Goal: Information Seeking & Learning: Learn about a topic

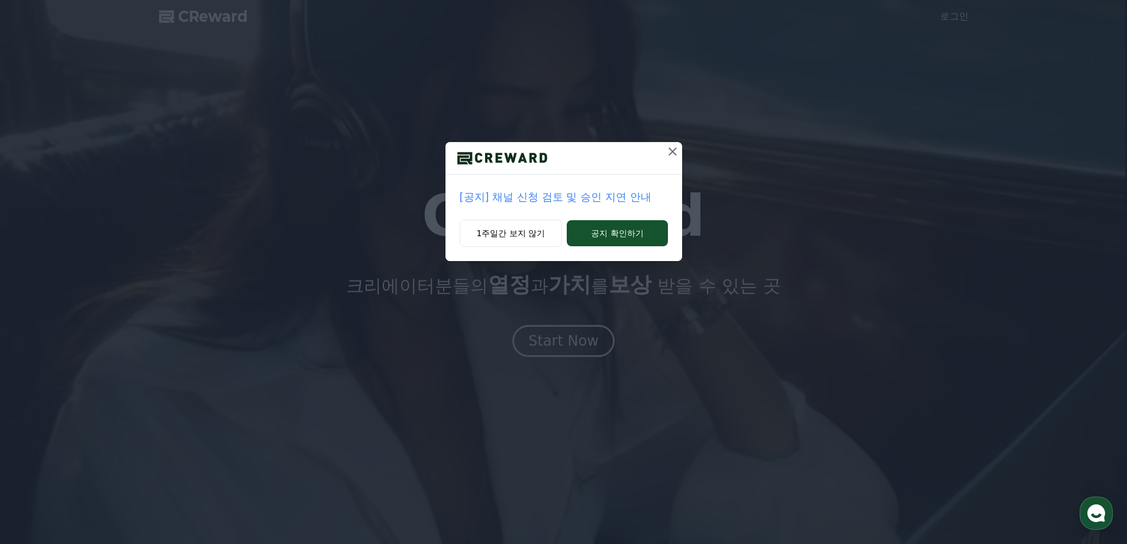
drag, startPoint x: 622, startPoint y: 235, endPoint x: 614, endPoint y: 195, distance: 41.1
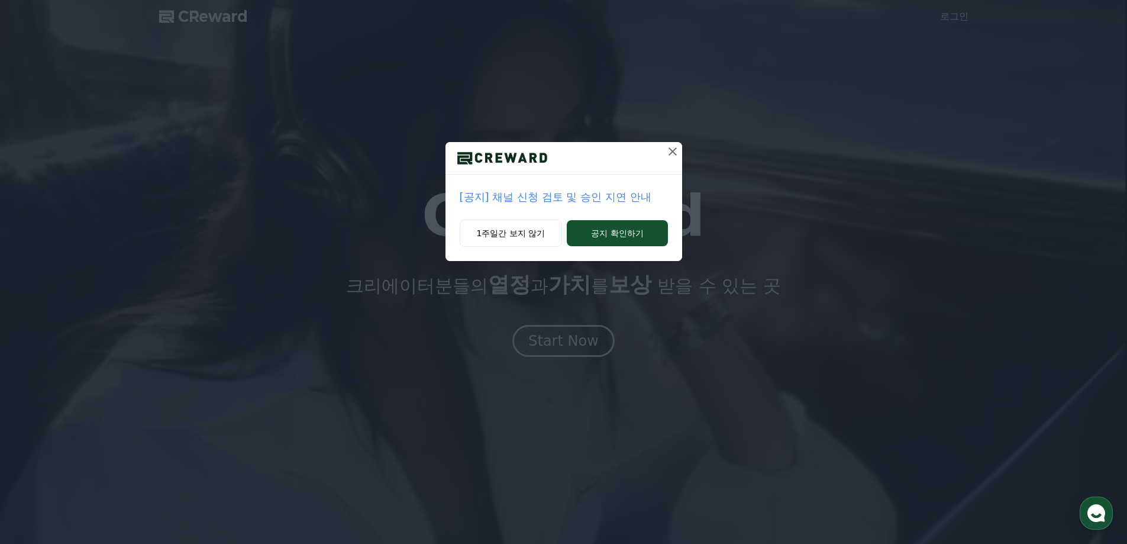
click at [620, 207] on div "[공지] 채널 신청 검토 및 승인 지연 안내 1주일간 보지 않기 공지 확인하기" at bounding box center [564, 201] width 237 height 119
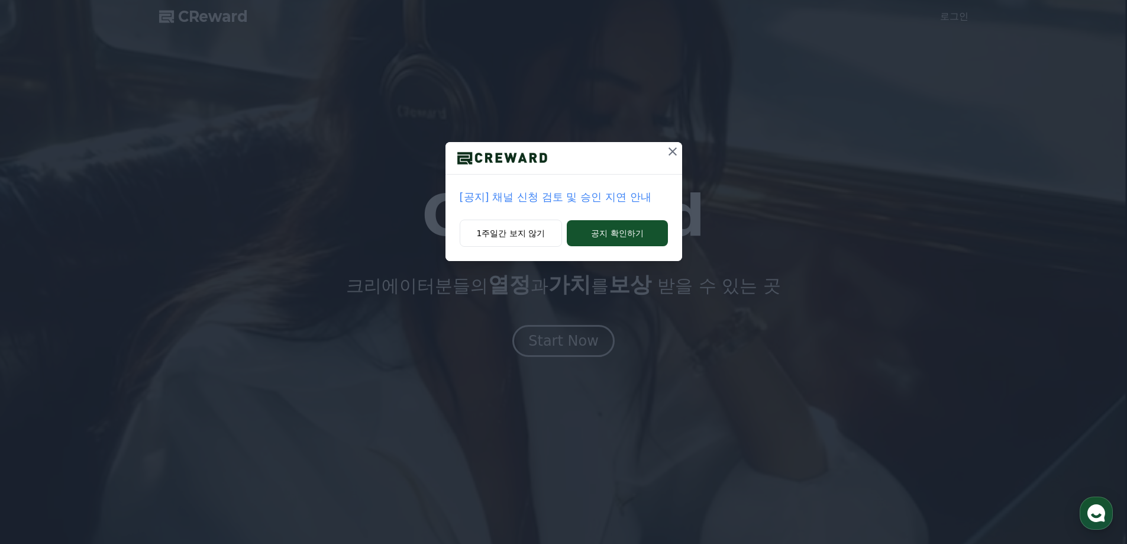
click at [614, 195] on p "[공지] 채널 신청 검토 및 승인 지연 안내" at bounding box center [564, 197] width 208 height 17
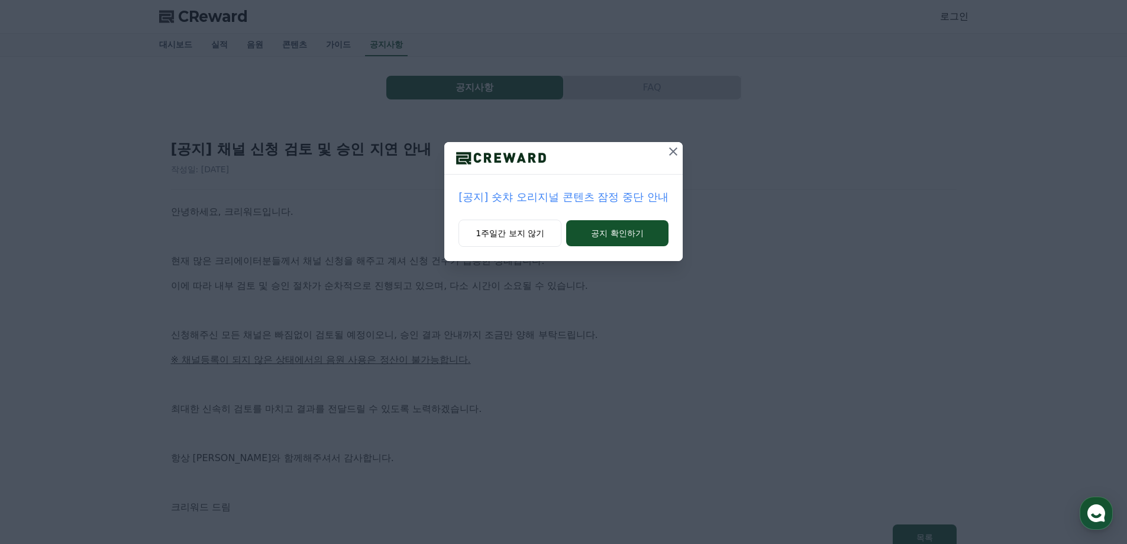
click at [673, 153] on icon at bounding box center [673, 151] width 14 height 14
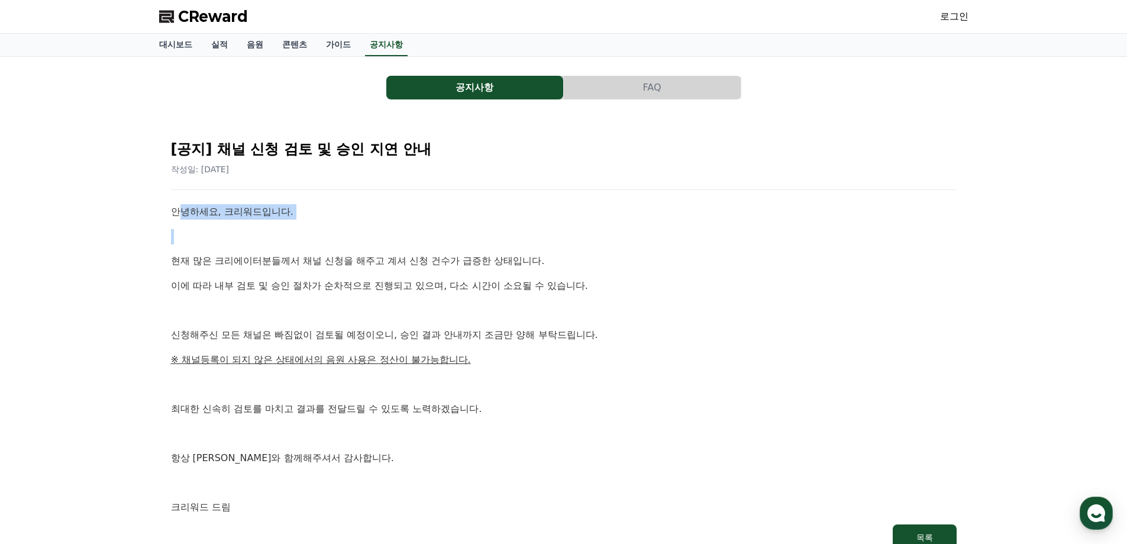
drag, startPoint x: 202, startPoint y: 211, endPoint x: 314, endPoint y: 250, distance: 119.0
click at [308, 238] on div "안녕하세요, 크리워드입니다. 현재 많은 크리에이터분들께서 채널 신청을 해주고 계셔 신청 건수가 급증한 상태입니다. 이에 따라 내부 검토 및 승…" at bounding box center [564, 359] width 786 height 311
click at [313, 261] on p "현재 많은 크리에이터분들께서 채널 신청을 해주고 계셔 신청 건수가 급증한 상태입니다." at bounding box center [564, 260] width 786 height 15
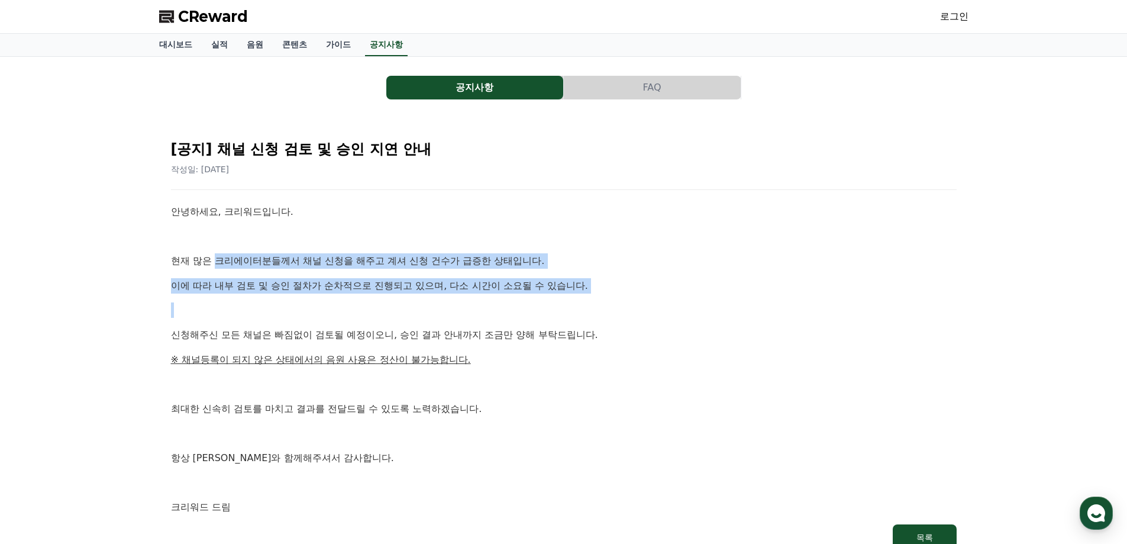
drag, startPoint x: 217, startPoint y: 260, endPoint x: 660, endPoint y: 294, distance: 444.5
click at [618, 295] on div "안녕하세요, 크리워드입니다. 현재 많은 크리에이터분들께서 채널 신청을 해주고 계셔 신청 건수가 급증한 상태입니다. 이에 따라 내부 검토 및 승…" at bounding box center [564, 359] width 786 height 311
click at [672, 295] on div "안녕하세요, 크리워드입니다. 현재 많은 크리에이터분들께서 채널 신청을 해주고 계셔 신청 건수가 급증한 상태입니다. 이에 따라 내부 검토 및 승…" at bounding box center [564, 359] width 786 height 311
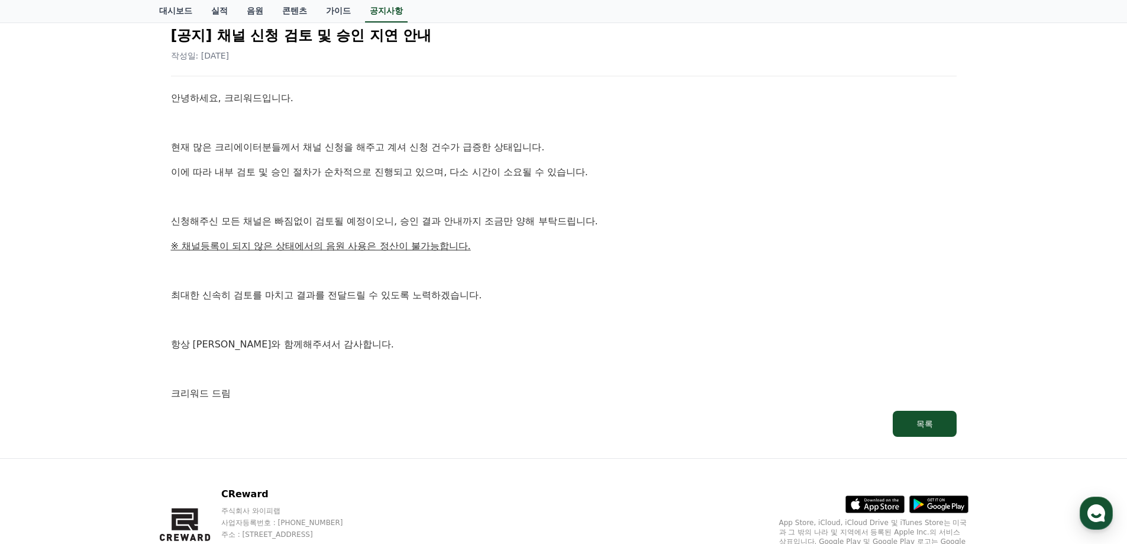
scroll to position [118, 0]
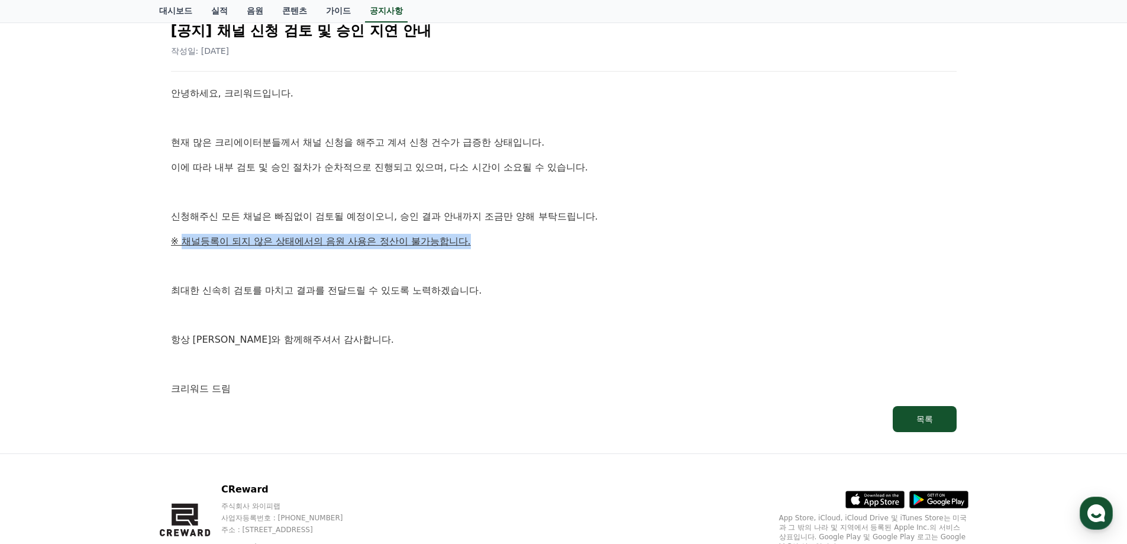
drag, startPoint x: 183, startPoint y: 236, endPoint x: 515, endPoint y: 237, distance: 331.9
click at [505, 236] on p "※ 채널등록이 되지 않은 상태에서의 음원 사용은 정산이 불가능합니다." at bounding box center [564, 241] width 786 height 15
click at [519, 237] on p "※ 채널등록이 되지 않은 상태에서의 음원 사용은 정산이 불가능합니다." at bounding box center [564, 241] width 786 height 15
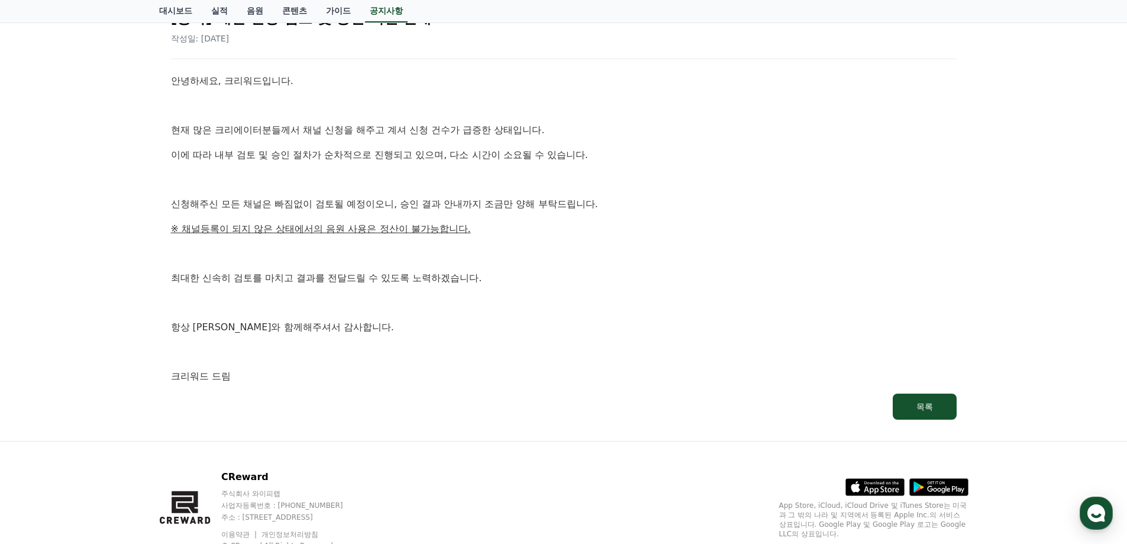
scroll to position [0, 0]
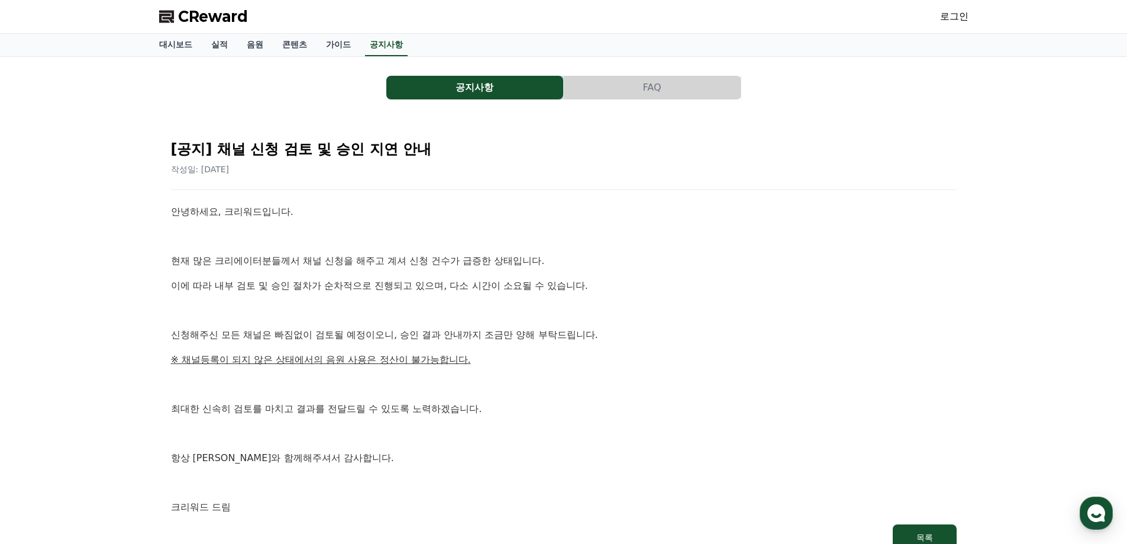
click at [479, 92] on button "공지사항" at bounding box center [474, 88] width 177 height 24
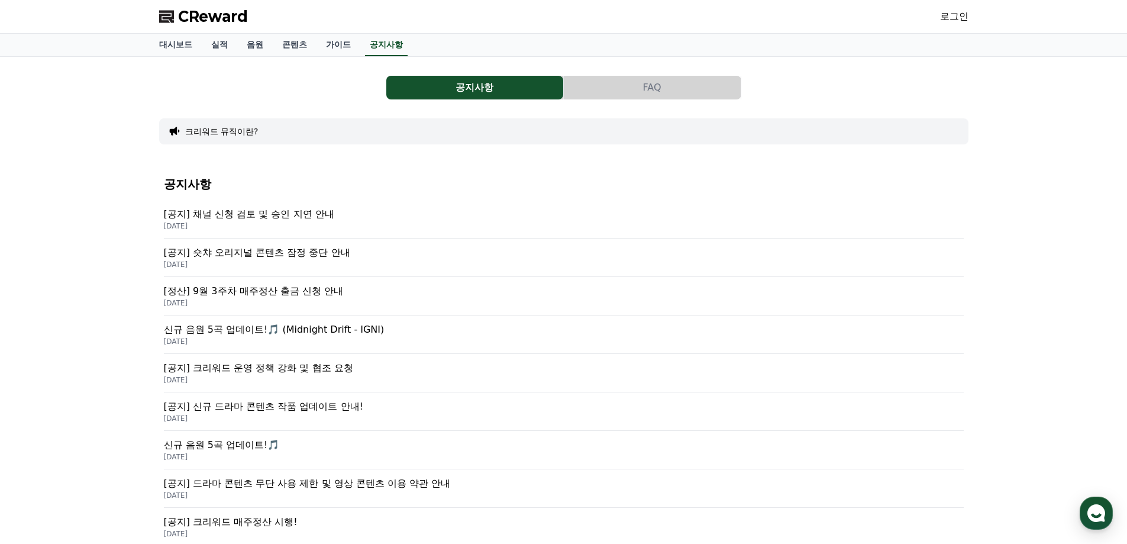
click at [327, 254] on p "[공지] 숏챠 오리지널 콘텐츠 잠정 중단 안내" at bounding box center [564, 253] width 800 height 14
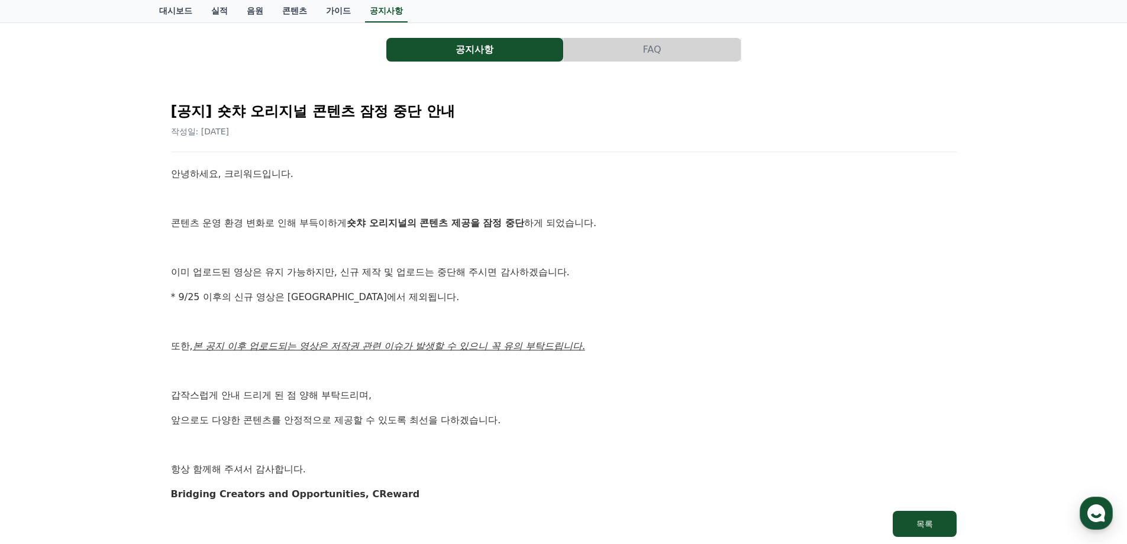
scroll to position [59, 0]
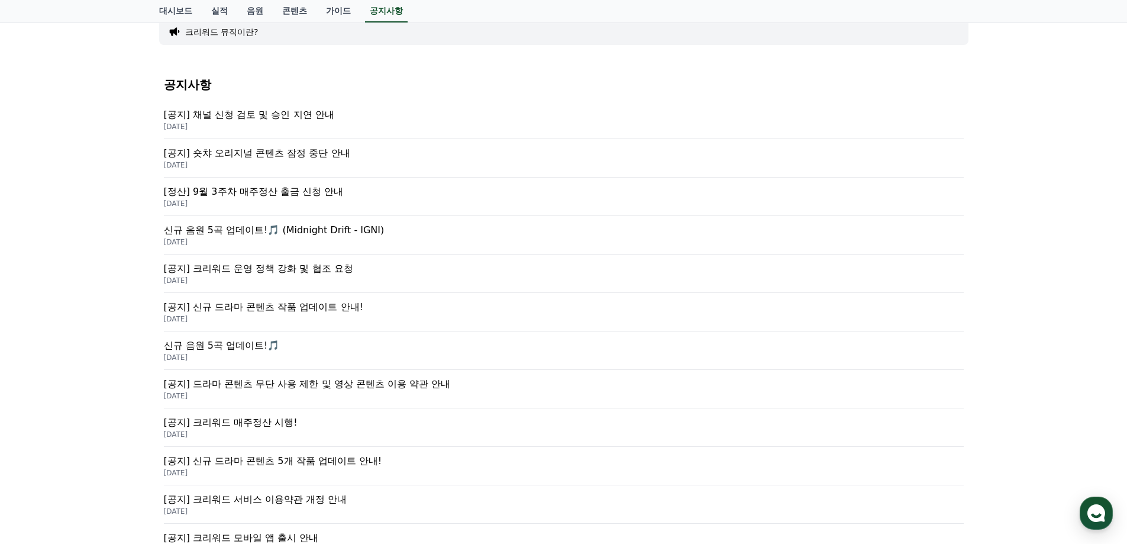
scroll to position [118, 0]
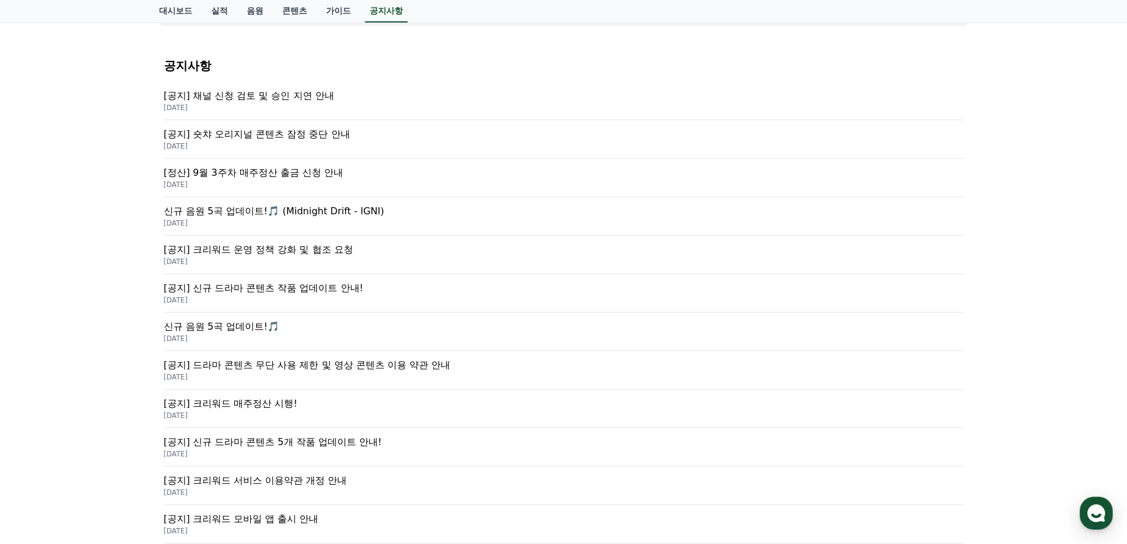
click at [326, 288] on p "[공지] 신규 드라마 콘텐츠 작품 업데이트 안내!" at bounding box center [564, 288] width 800 height 14
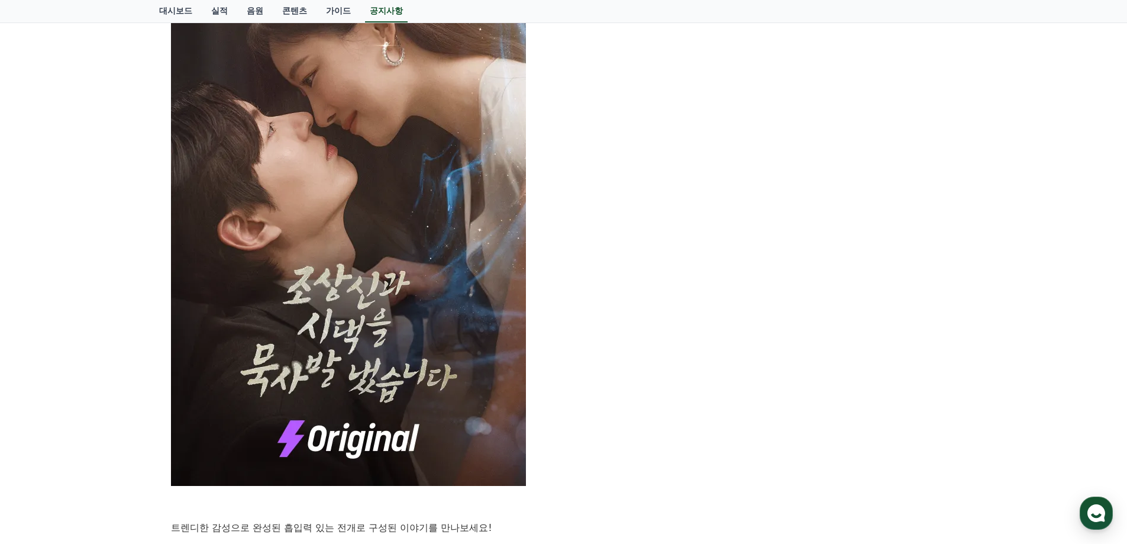
scroll to position [355, 0]
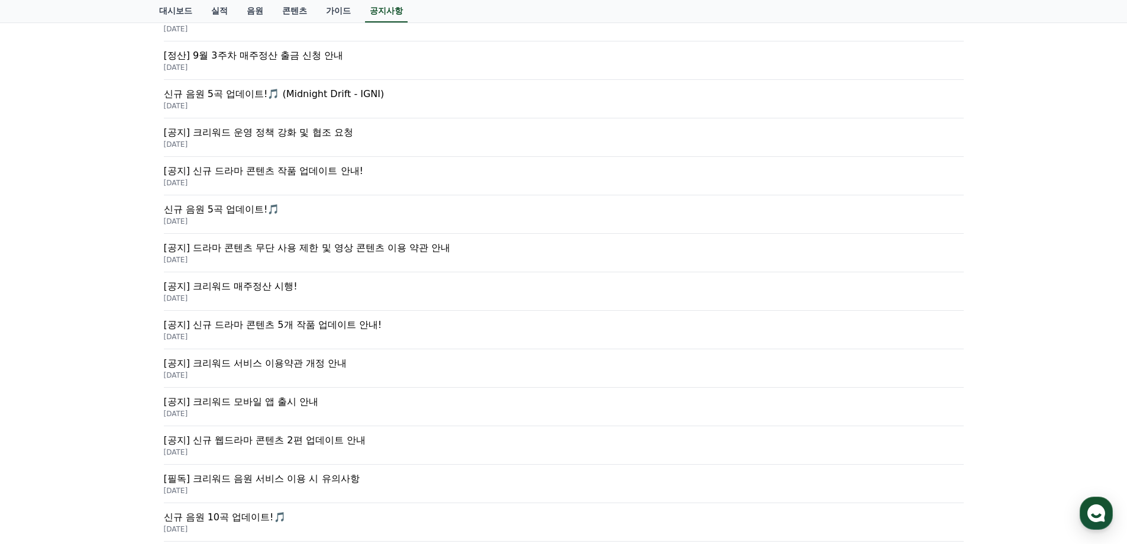
scroll to position [237, 0]
click at [320, 253] on p "[공지] 드라마 콘텐츠 무단 사용 제한 및 영상 콘텐츠 이용 약관 안내" at bounding box center [564, 247] width 800 height 14
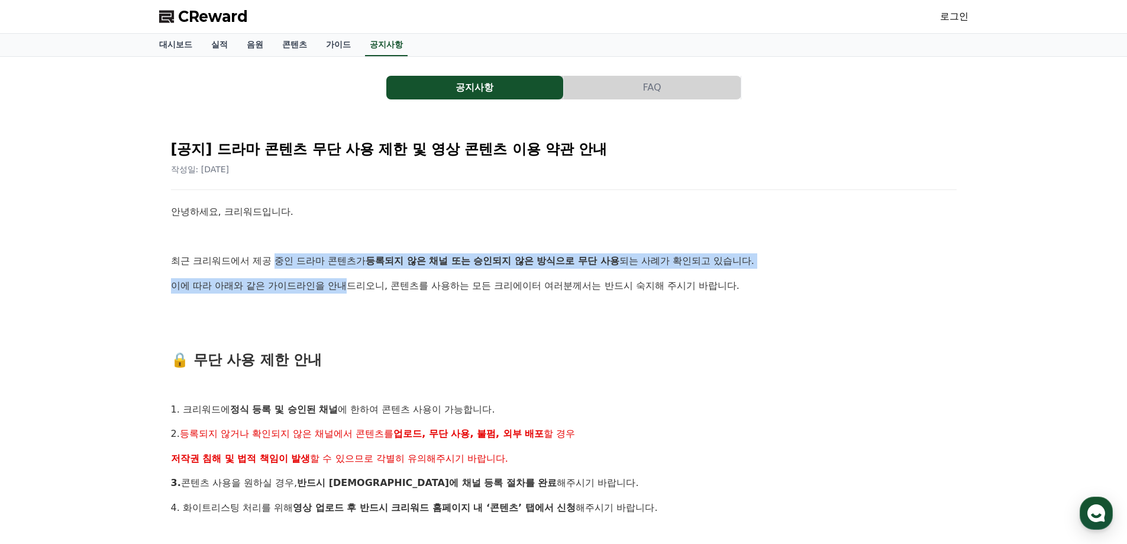
drag, startPoint x: 275, startPoint y: 255, endPoint x: 394, endPoint y: 278, distance: 121.7
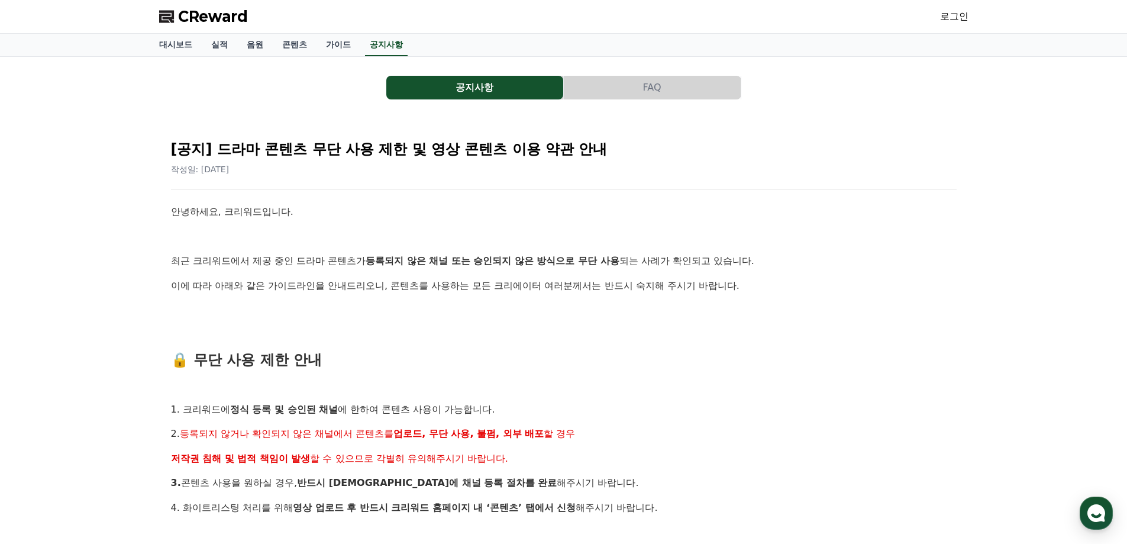
click at [433, 279] on p "이에 따라 아래와 같은 가이드라인을 안내드리오니, 콘텐츠를 사용하는 모든 크리에이터 여러분께서는 반드시 숙지해 주시기 바랍니다." at bounding box center [564, 285] width 786 height 15
drag, startPoint x: 615, startPoint y: 257, endPoint x: 683, endPoint y: 257, distance: 68.6
click at [660, 257] on p "최근 크리워드에서 제공 중인 드라마 콘텐츠가 등록되지 않은 채널 또는 승인되지 않은 방식으로 무단 사용 되는 사례가 확인되고 있습니다." at bounding box center [564, 260] width 786 height 15
click at [705, 257] on p "최근 크리워드에서 제공 중인 드라마 콘텐츠가 등록되지 않은 채널 또는 승인되지 않은 방식으로 무단 사용 되는 사례가 확인되고 있습니다." at bounding box center [564, 260] width 786 height 15
drag, startPoint x: 214, startPoint y: 262, endPoint x: 298, endPoint y: 269, distance: 84.3
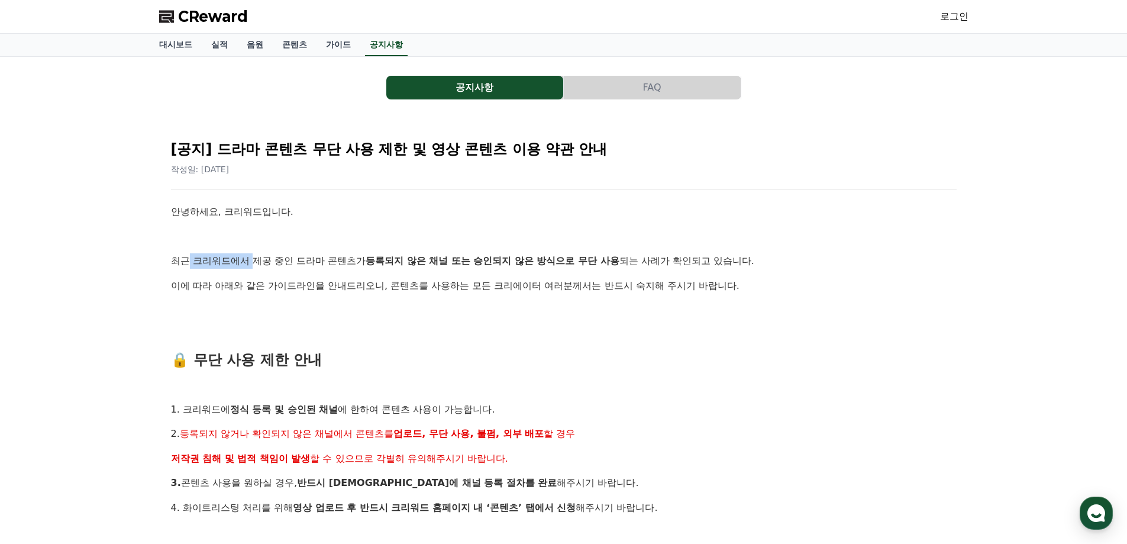
click at [259, 266] on p "최근 크리워드에서 제공 중인 드라마 콘텐츠가 등록되지 않은 채널 또는 승인되지 않은 방식으로 무단 사용 되는 사례가 확인되고 있습니다." at bounding box center [564, 260] width 786 height 15
drag, startPoint x: 317, startPoint y: 261, endPoint x: 390, endPoint y: 261, distance: 73.4
click at [360, 261] on p "최근 크리워드에서 제공 중인 드라마 콘텐츠가 등록되지 않은 채널 또는 승인되지 않은 방식으로 무단 사용 되는 사례가 확인되고 있습니다." at bounding box center [564, 260] width 786 height 15
click at [390, 261] on strong "등록되지 않은 채널 또는 승인되지 않은 방식으로 무단 사용" at bounding box center [493, 260] width 254 height 11
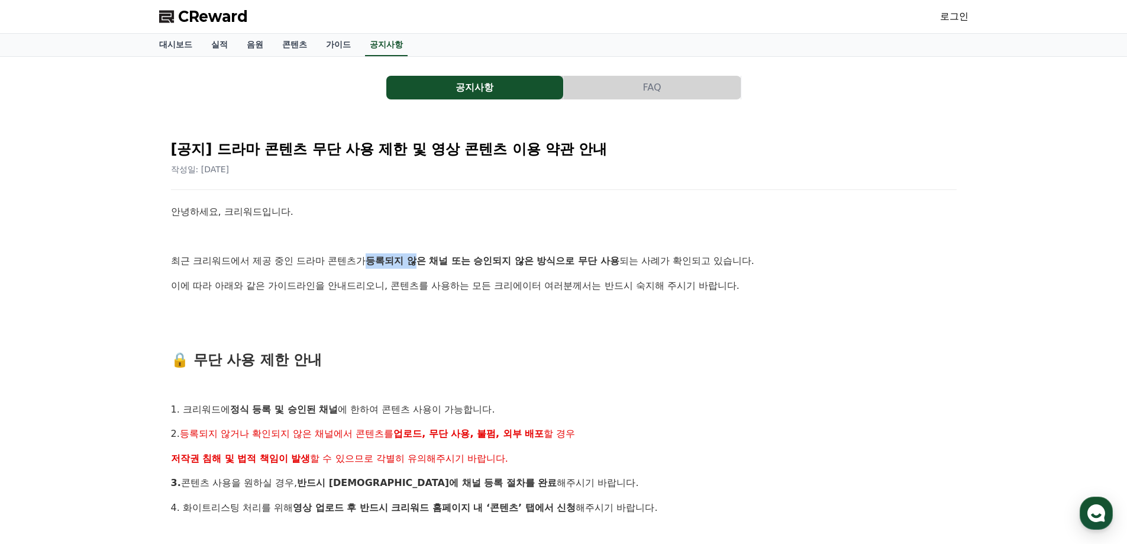
drag, startPoint x: 404, startPoint y: 260, endPoint x: 466, endPoint y: 262, distance: 62.2
click at [447, 260] on strong "등록되지 않은 채널 또는 승인되지 않은 방식으로 무단 사용" at bounding box center [493, 260] width 254 height 11
click at [480, 263] on strong "등록되지 않은 채널 또는 승인되지 않은 방식으로 무단 사용" at bounding box center [493, 260] width 254 height 11
drag, startPoint x: 515, startPoint y: 263, endPoint x: 641, endPoint y: 270, distance: 125.7
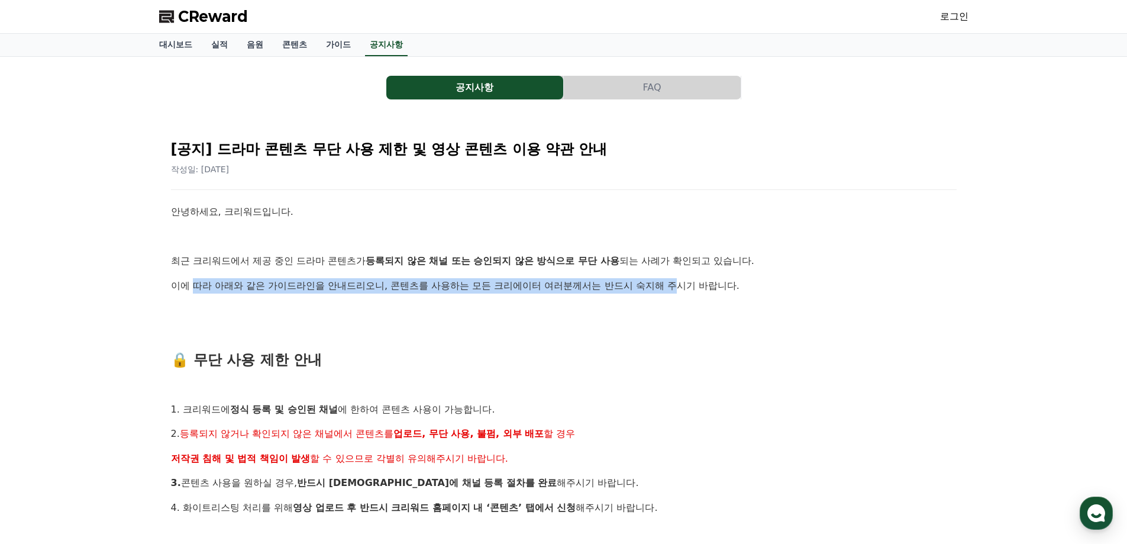
drag, startPoint x: 195, startPoint y: 277, endPoint x: 744, endPoint y: 283, distance: 549.1
click at [727, 281] on p "이에 따라 아래와 같은 가이드라인을 안내드리오니, 콘텐츠를 사용하는 모든 크리에이터 여러분께서는 반드시 숙지해 주시기 바랍니다." at bounding box center [564, 285] width 786 height 15
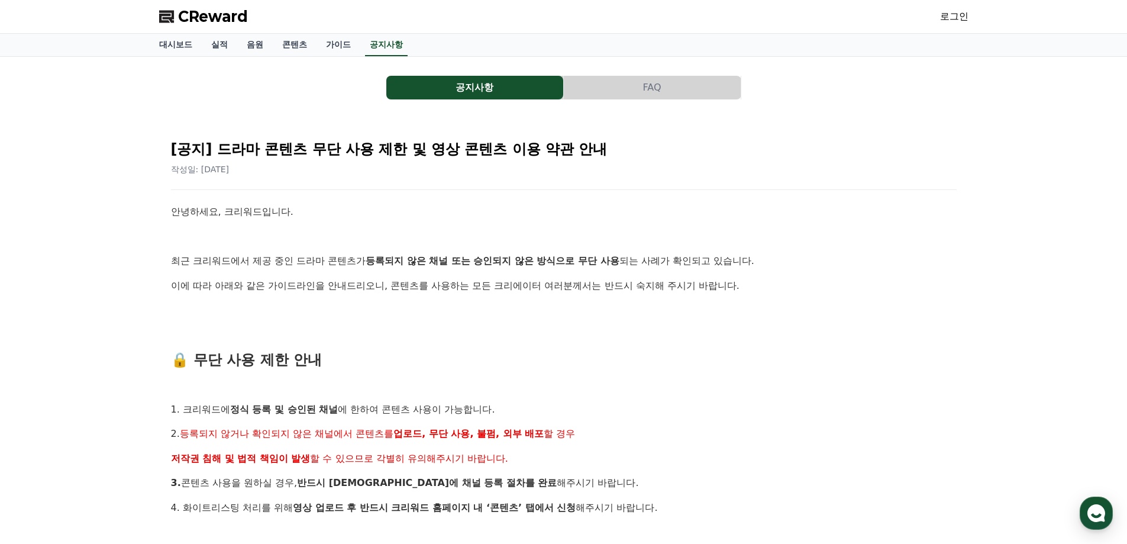
click at [819, 284] on p "이에 따라 아래와 같은 가이드라인을 안내드리오니, 콘텐츠를 사용하는 모든 크리에이터 여러분께서는 반드시 숙지해 주시기 바랍니다." at bounding box center [564, 285] width 786 height 15
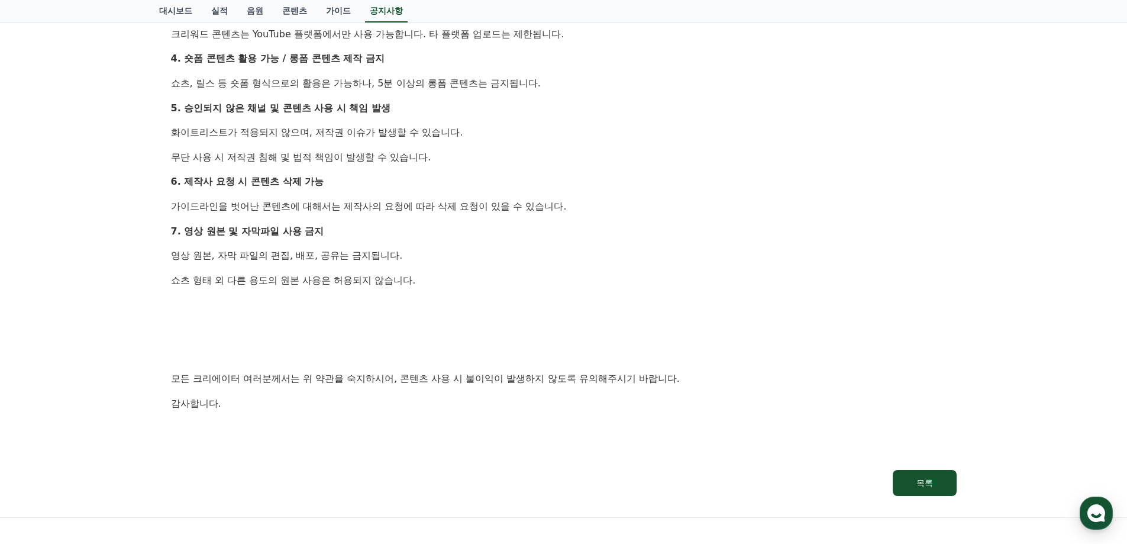
scroll to position [890, 0]
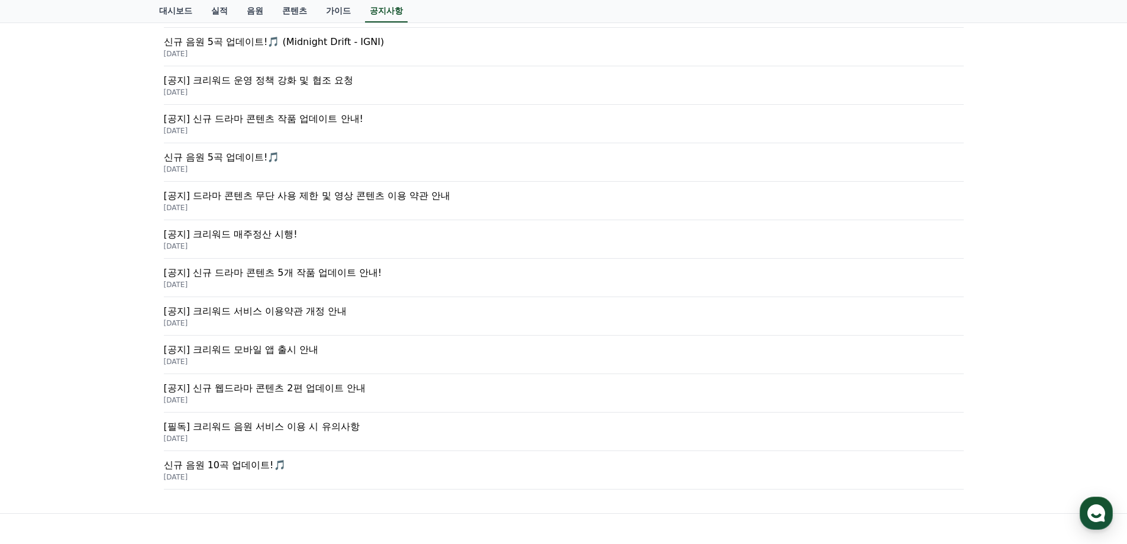
scroll to position [355, 0]
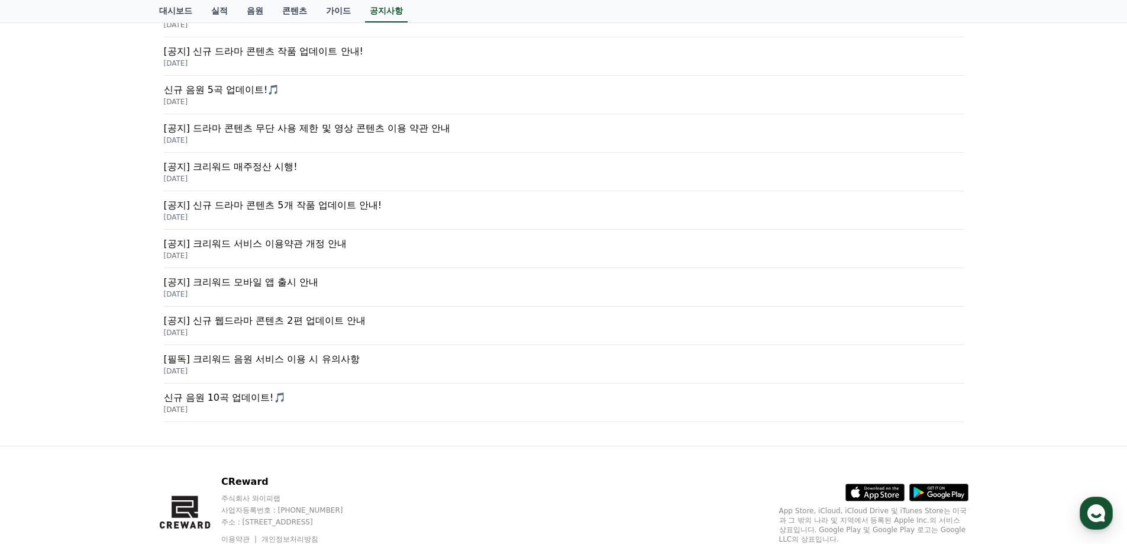
click at [330, 238] on p "[공지] 크리워드 서비스 이용약관 개정 안내" at bounding box center [564, 244] width 800 height 14
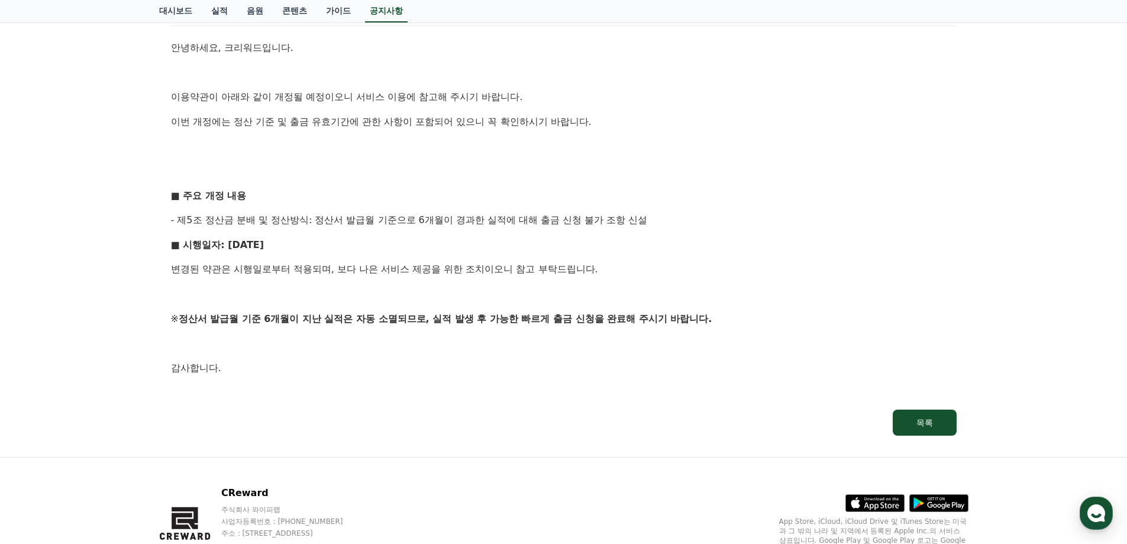
scroll to position [177, 0]
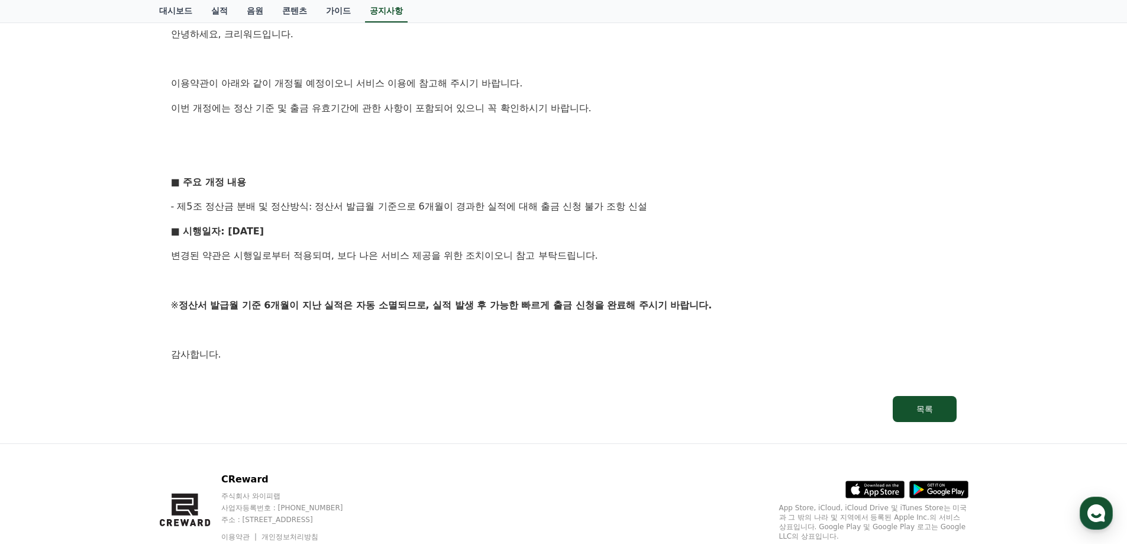
scroll to position [355, 0]
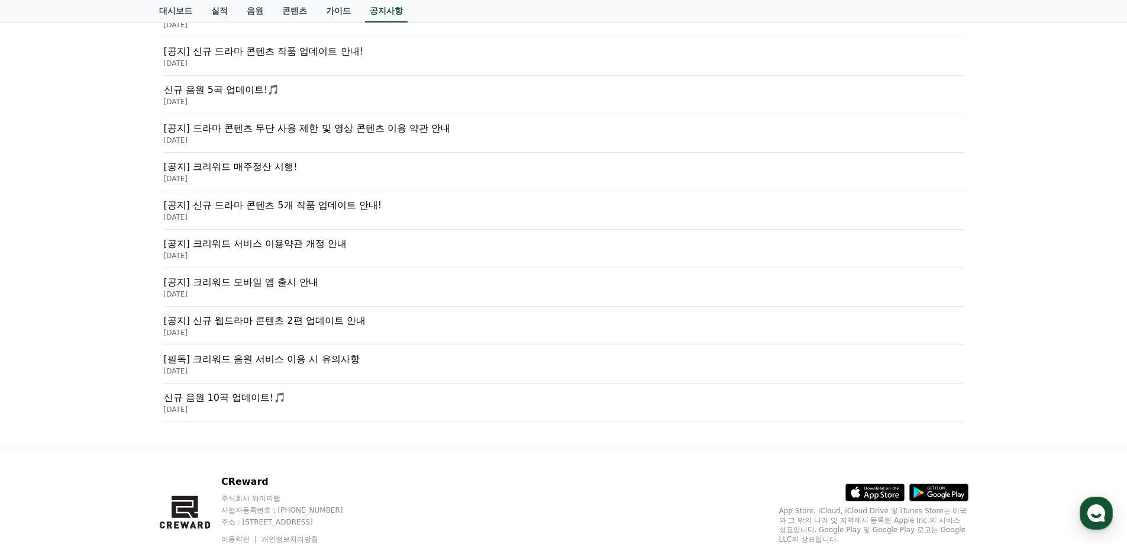
click at [350, 357] on p "[필독] 크리워드 음원 서비스 이용 시 유의사항" at bounding box center [564, 359] width 800 height 14
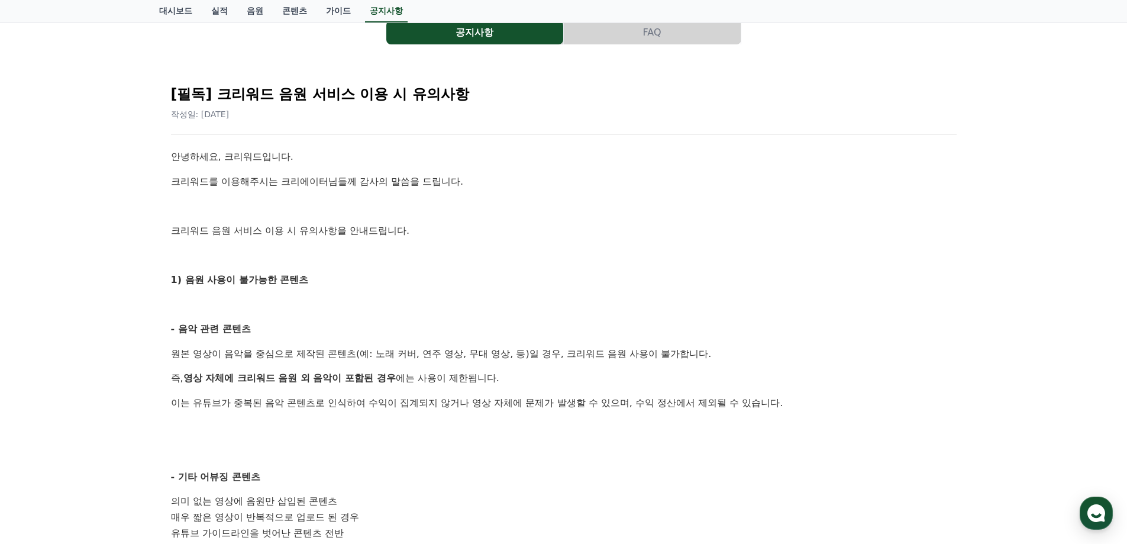
scroll to position [118, 0]
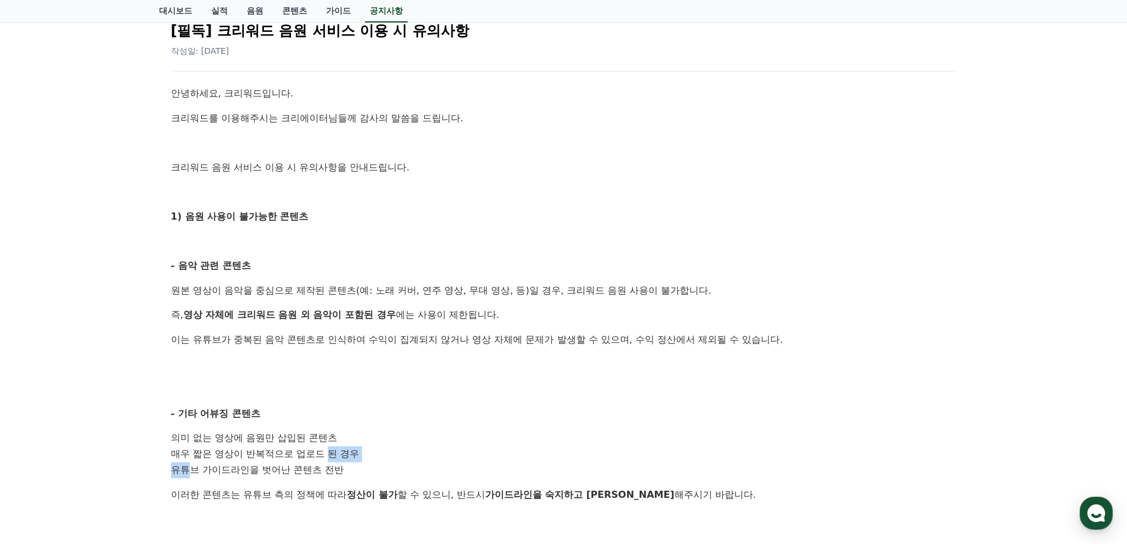
drag, startPoint x: 298, startPoint y: 464, endPoint x: 351, endPoint y: 458, distance: 53.6
click at [334, 458] on ol "의미 없는 영상에 음원만 삽입된 콘텐츠 매우 짧은 영상이 반복적으로 업로드 된 경우 유튜브 가이드라인을 벗어난 콘텐츠 전반" at bounding box center [564, 453] width 786 height 47
click at [371, 467] on li "유튜브 가이드라인을 벗어난 콘텐츠 전반" at bounding box center [564, 470] width 786 height 16
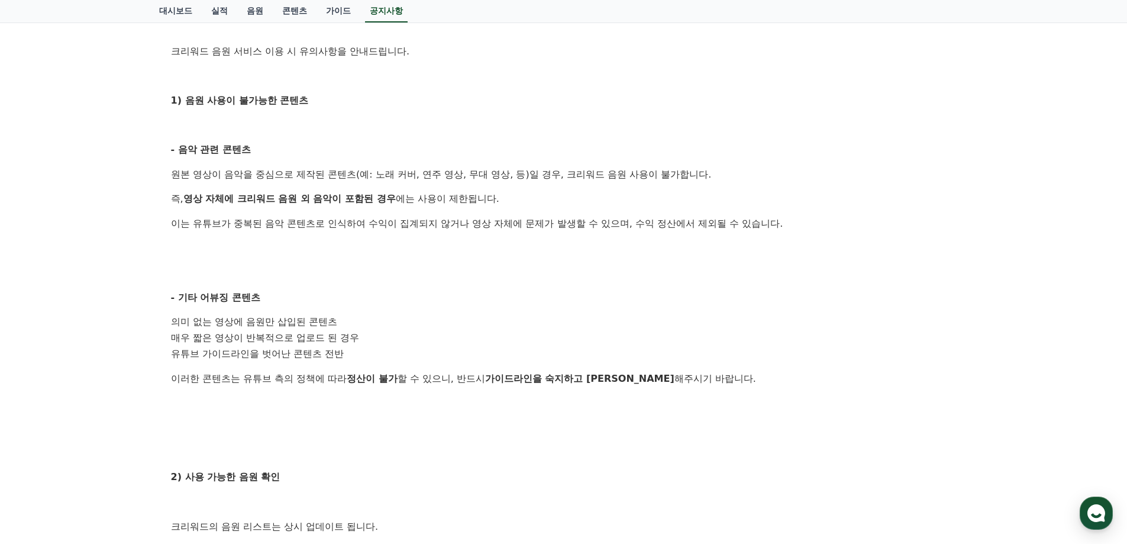
scroll to position [237, 0]
drag, startPoint x: 240, startPoint y: 373, endPoint x: 375, endPoint y: 377, distance: 135.0
click at [337, 377] on p "이러한 콘텐츠는 유튜브 측의 정책에 따라 정산이 불가 할 수 있으니, 반드시 가이드라인을 숙지하고 준수 해주시기 바랍니다." at bounding box center [564, 376] width 786 height 15
drag, startPoint x: 414, startPoint y: 376, endPoint x: 431, endPoint y: 376, distance: 17.2
click at [415, 376] on p "이러한 콘텐츠는 유튜브 측의 정책에 따라 정산이 불가 할 수 있으니, 반드시 가이드라인을 숙지하고 준수 해주시기 바랍니다." at bounding box center [564, 376] width 786 height 15
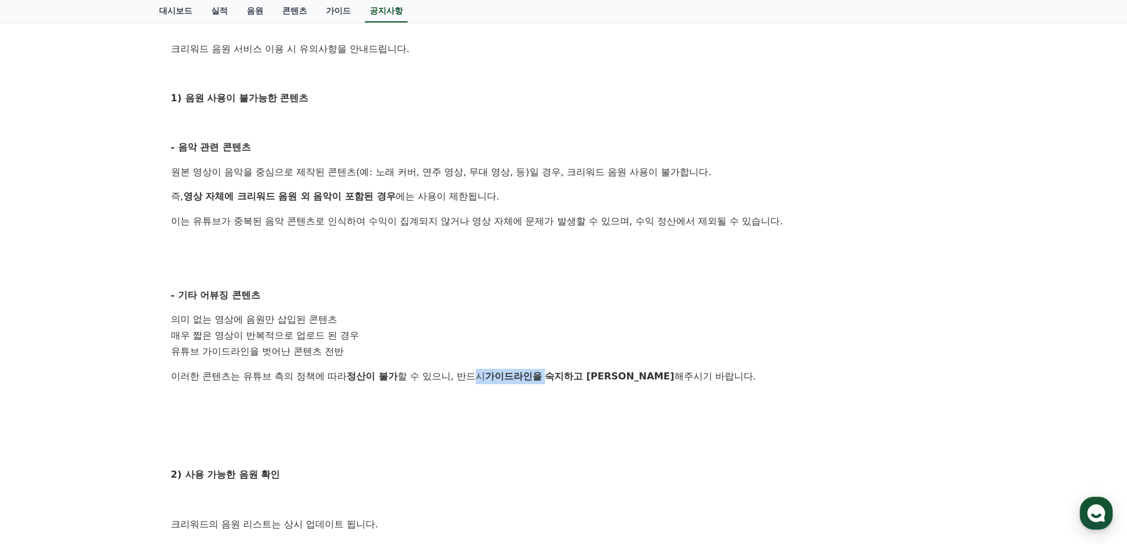
drag, startPoint x: 557, startPoint y: 373, endPoint x: 623, endPoint y: 373, distance: 66.3
click at [594, 373] on p "이러한 콘텐츠는 유튜브 측의 정책에 따라 정산이 불가 할 수 있으니, 반드시 가이드라인을 숙지하고 준수 해주시기 바랍니다." at bounding box center [564, 376] width 786 height 15
click at [650, 373] on p "이러한 콘텐츠는 유튜브 측의 정책에 따라 정산이 불가 할 수 있으니, 반드시 가이드라인을 숙지하고 준수 해주시기 바랍니다." at bounding box center [564, 376] width 786 height 15
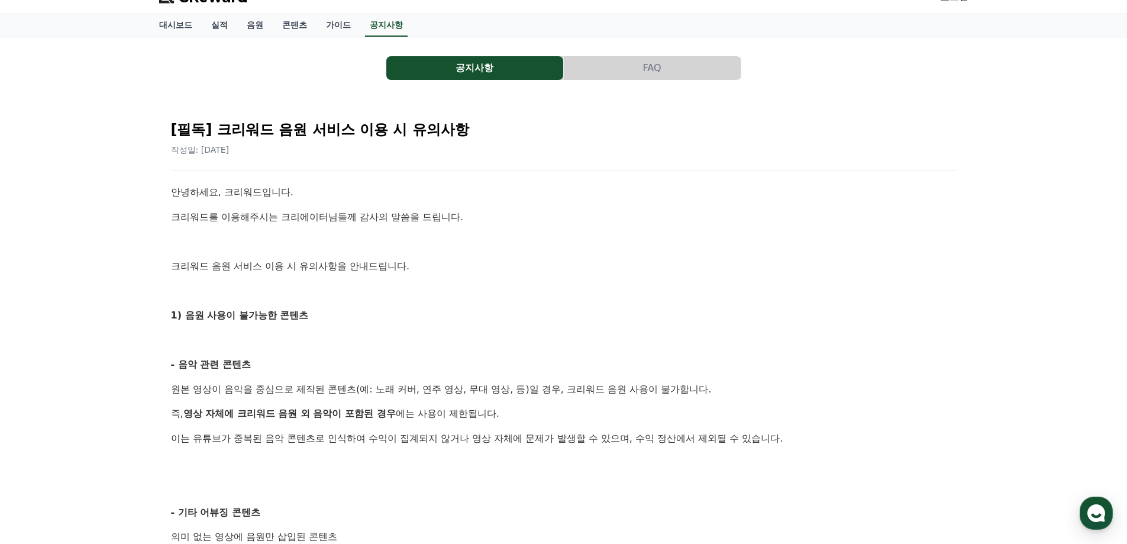
scroll to position [0, 0]
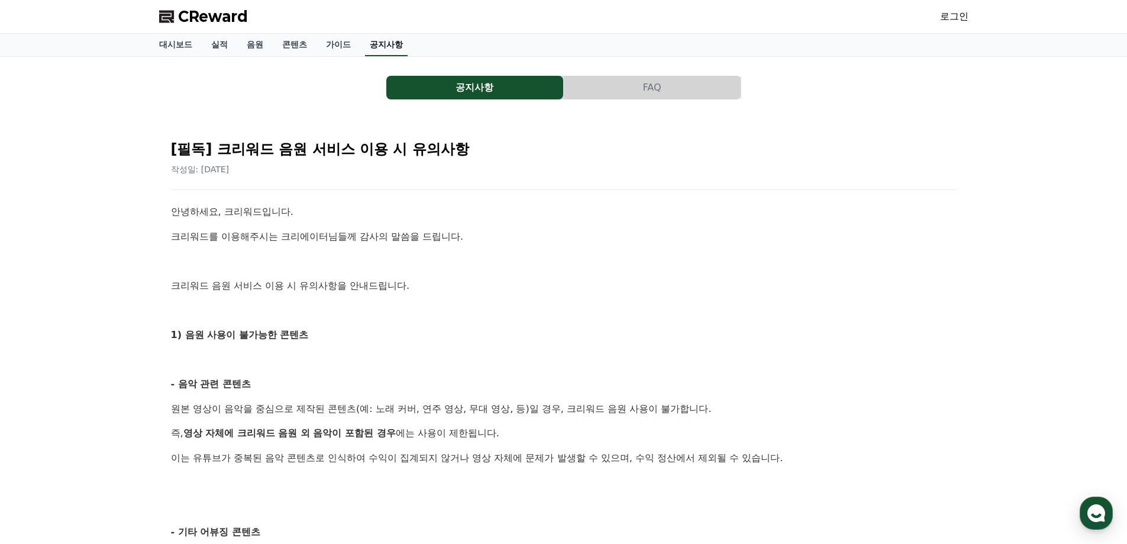
click at [372, 42] on link "공지사항" at bounding box center [386, 45] width 43 height 22
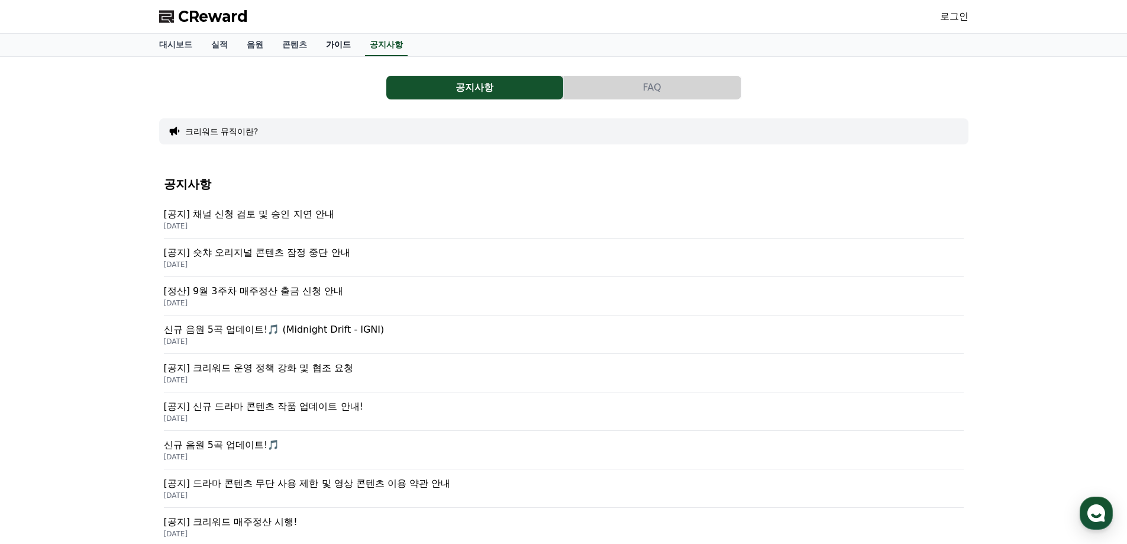
click at [332, 44] on link "가이드" at bounding box center [339, 45] width 44 height 22
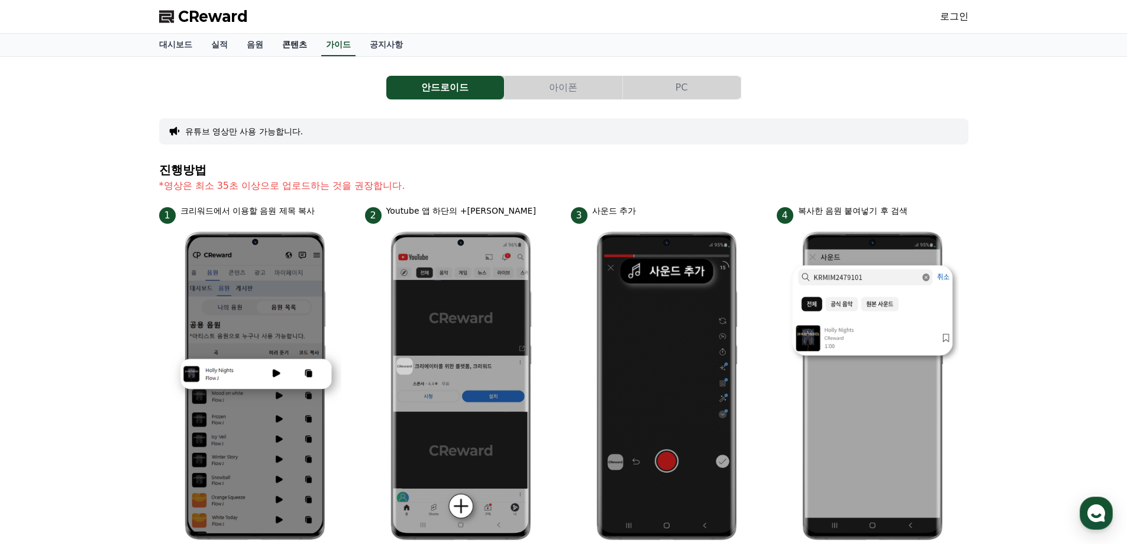
click at [298, 41] on link "콘텐츠" at bounding box center [295, 45] width 44 height 22
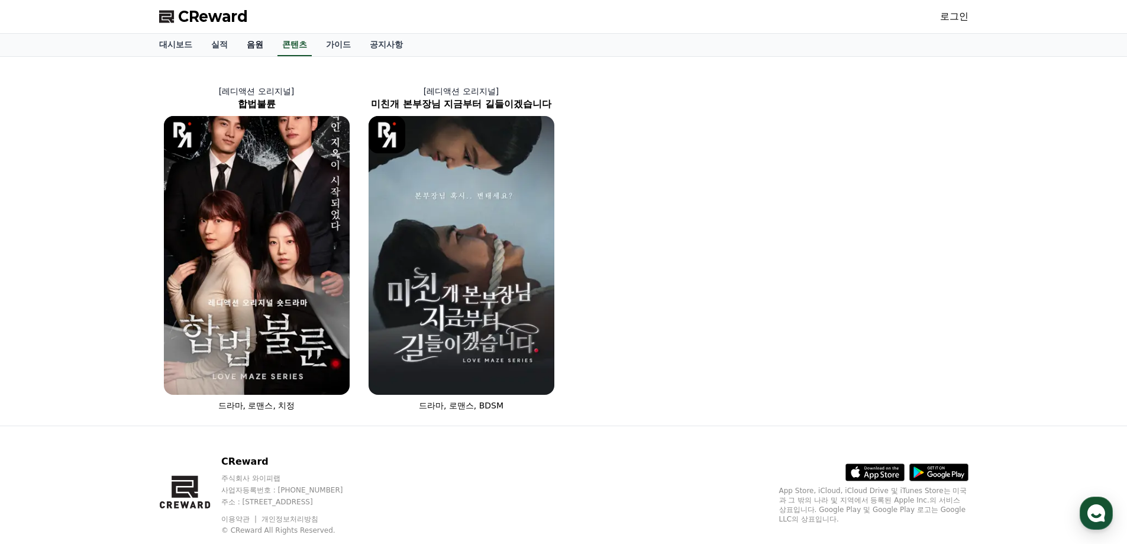
click at [254, 44] on link "음원" at bounding box center [254, 45] width 35 height 22
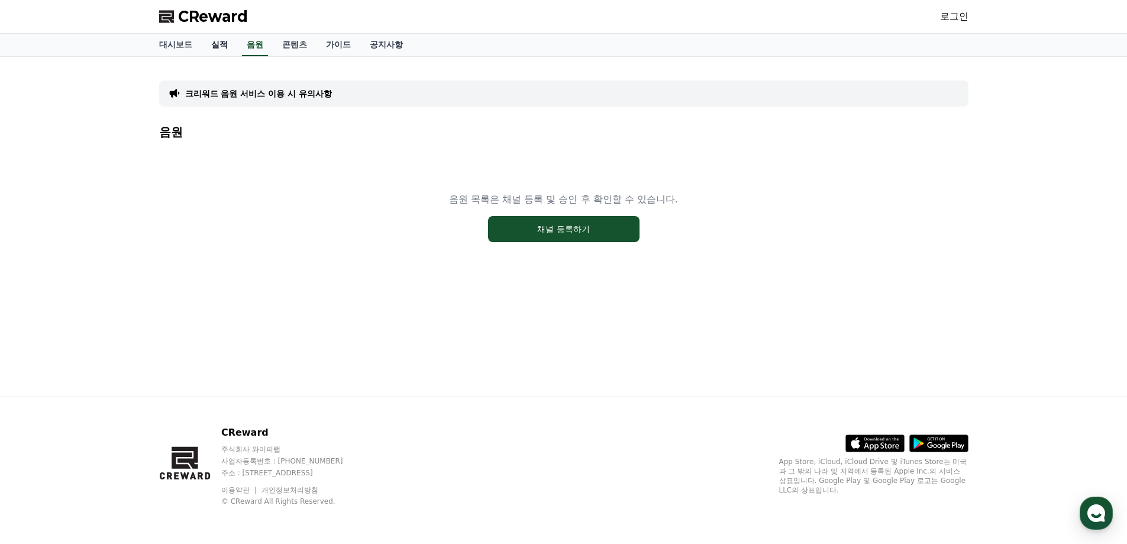
click at [209, 41] on link "실적" at bounding box center [219, 45] width 35 height 22
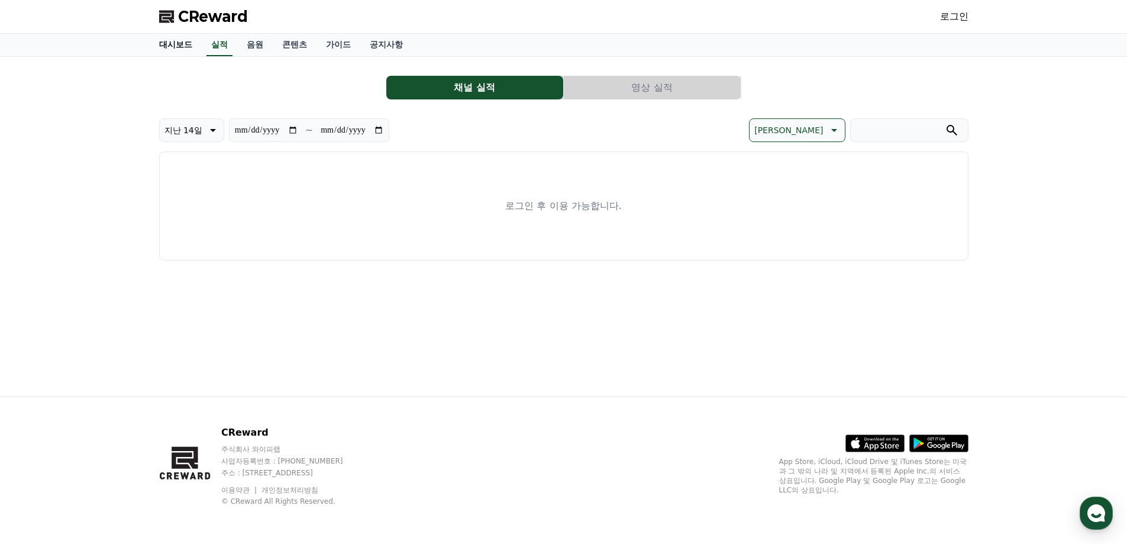
click at [185, 44] on link "대시보드" at bounding box center [176, 45] width 52 height 22
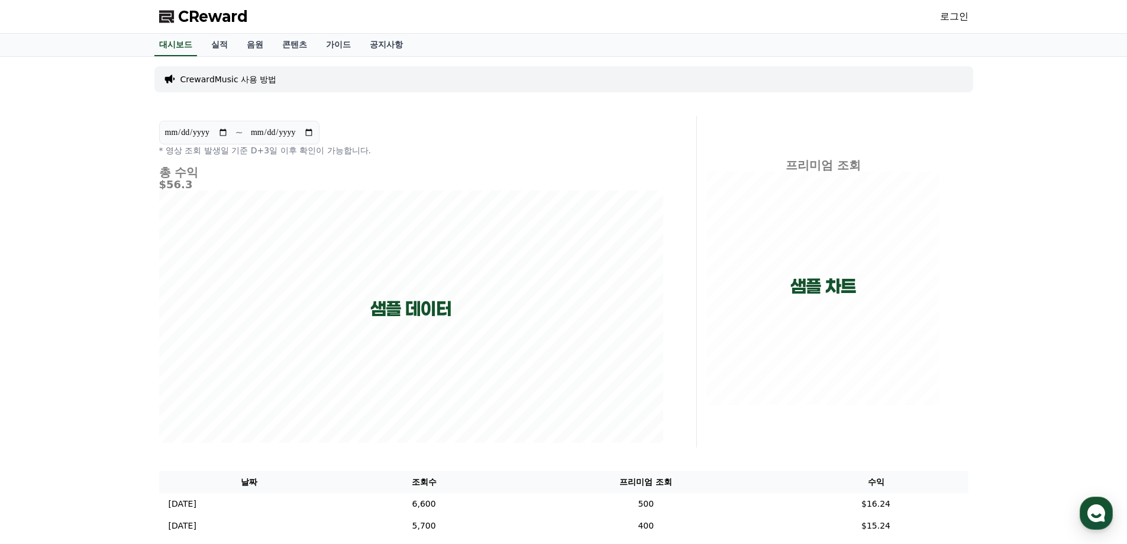
click at [930, 18] on div "CReward 로그인" at bounding box center [564, 16] width 828 height 33
click at [941, 17] on link "로그인" at bounding box center [954, 16] width 28 height 14
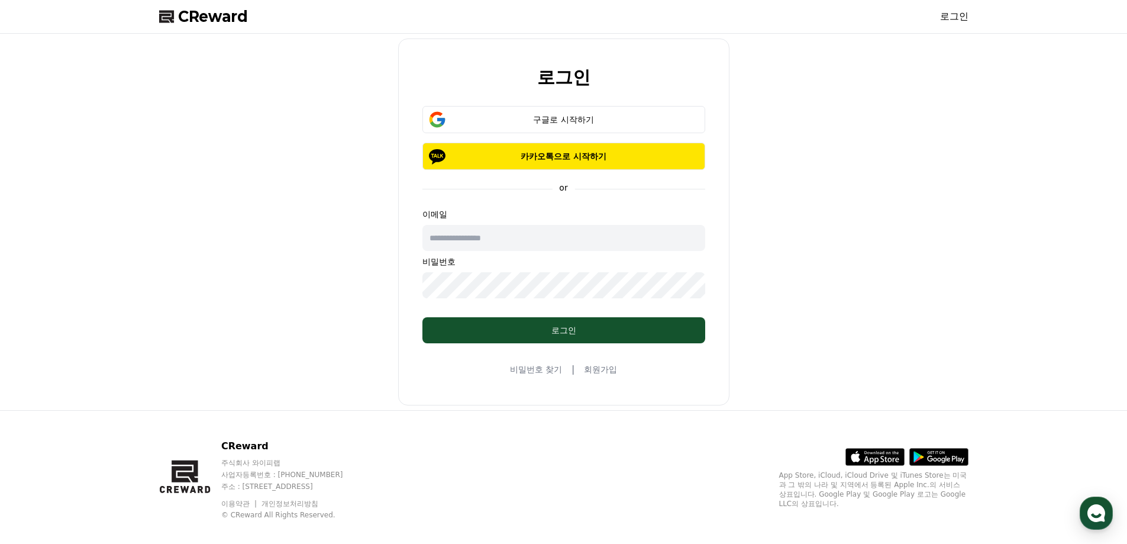
click at [521, 237] on input "text" at bounding box center [563, 238] width 283 height 26
click at [549, 109] on button "구글로 시작하기" at bounding box center [563, 119] width 283 height 27
